Goal: Check status

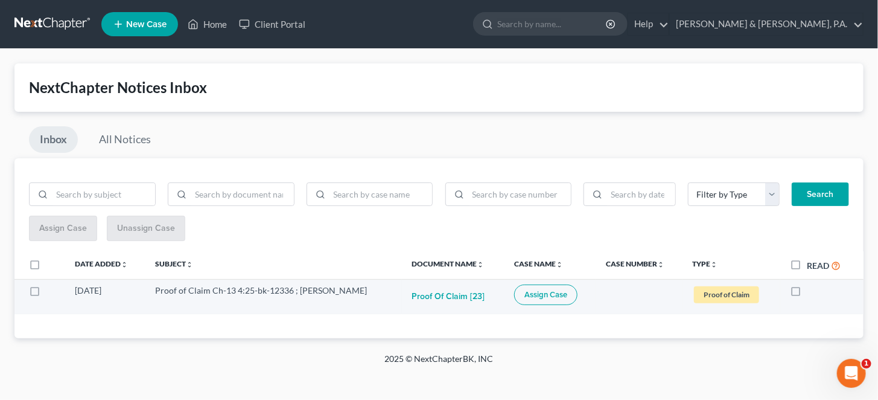
click at [807, 293] on label at bounding box center [807, 293] width 0 height 0
click at [812, 284] on input "checkbox" at bounding box center [816, 288] width 8 height 8
checkbox input "true"
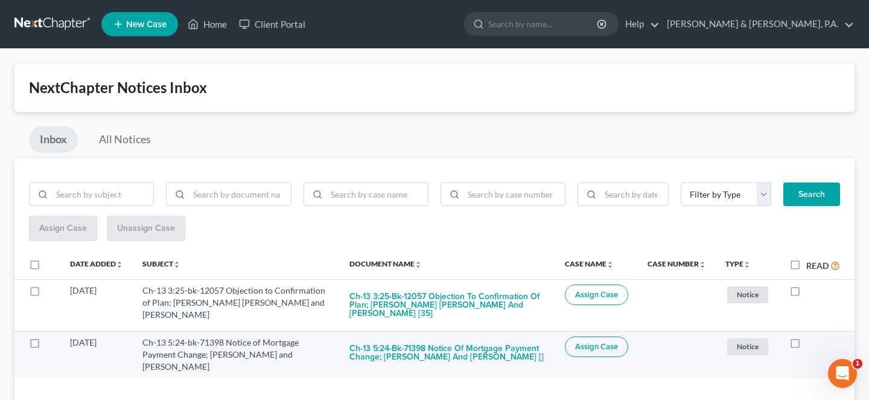
click at [806, 345] on label at bounding box center [806, 345] width 0 height 0
click at [811, 336] on input "checkbox" at bounding box center [815, 340] width 8 height 8
checkbox input "true"
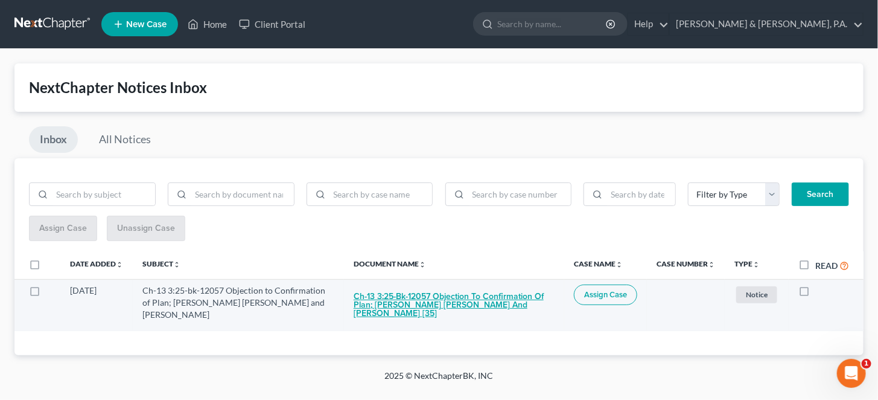
click at [453, 284] on button "Ch-13 3:25-bk-12057 Objection to Confirmation of Plan; Bryson Lester Ray Huckab…" at bounding box center [454, 304] width 201 height 41
checkbox input "true"
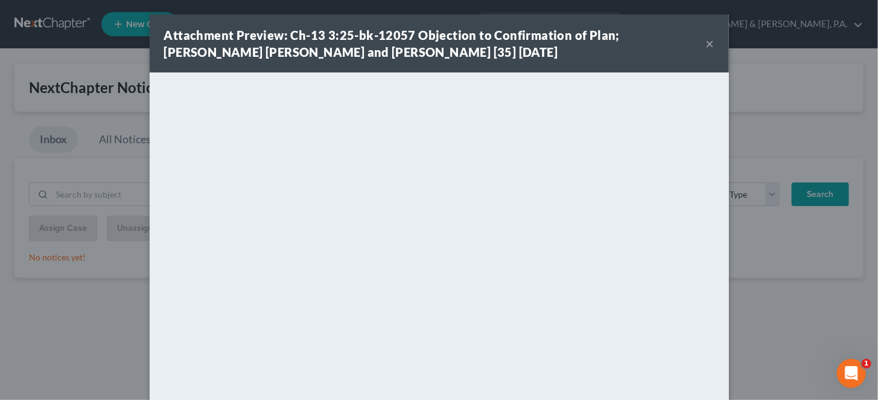
click at [706, 43] on button "×" at bounding box center [710, 43] width 8 height 14
